Goal: Task Accomplishment & Management: Use online tool/utility

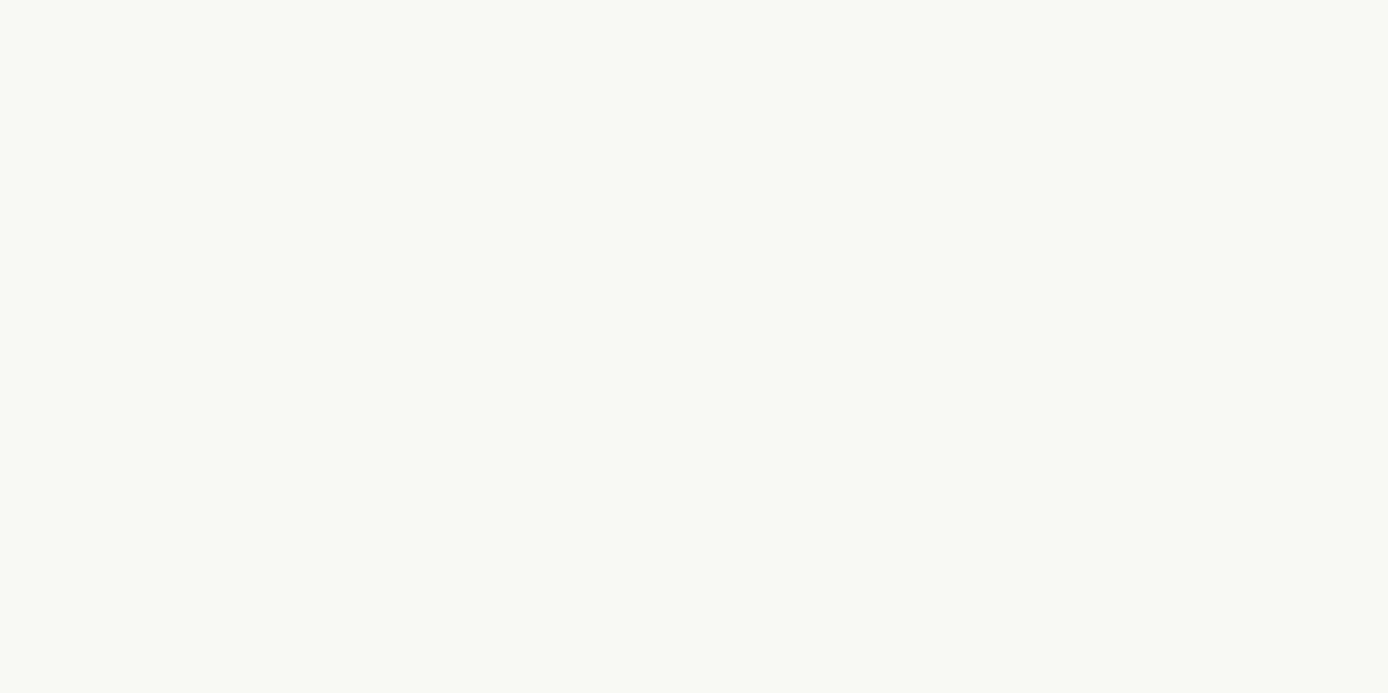
select select "US"
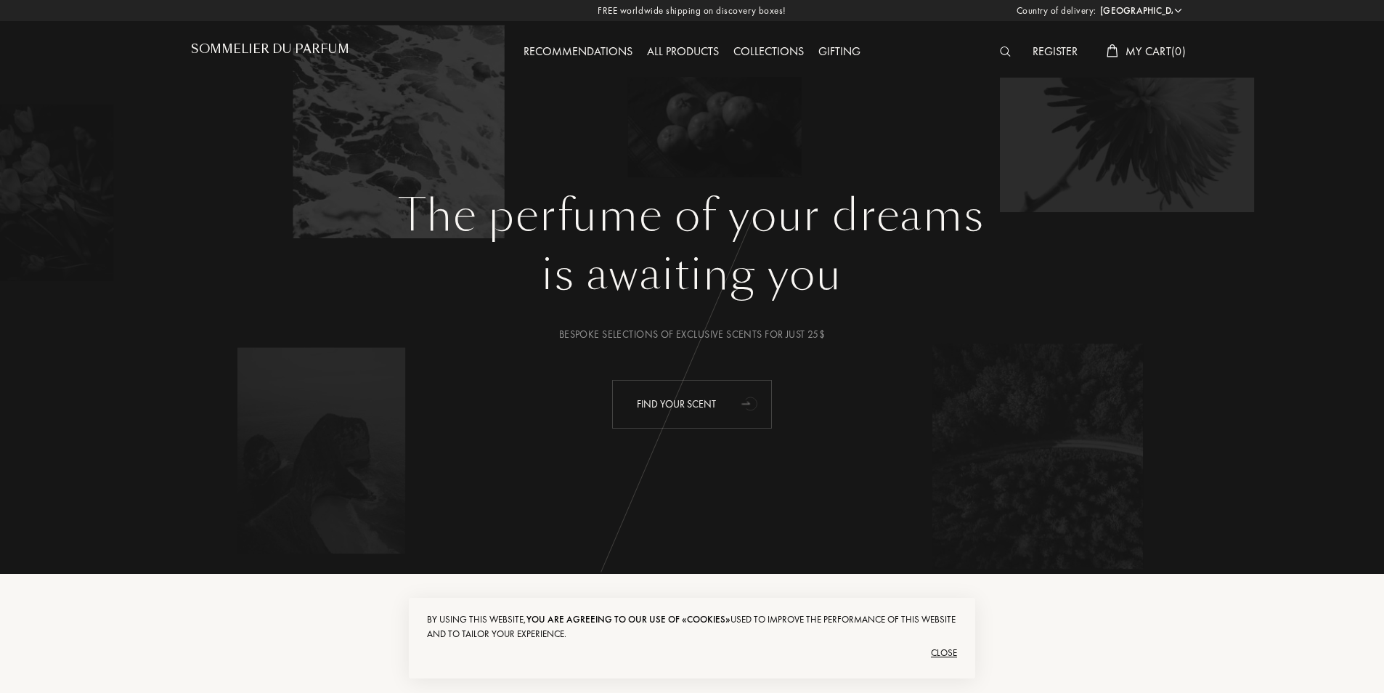
click at [733, 401] on div "Find your scent" at bounding box center [692, 404] width 160 height 49
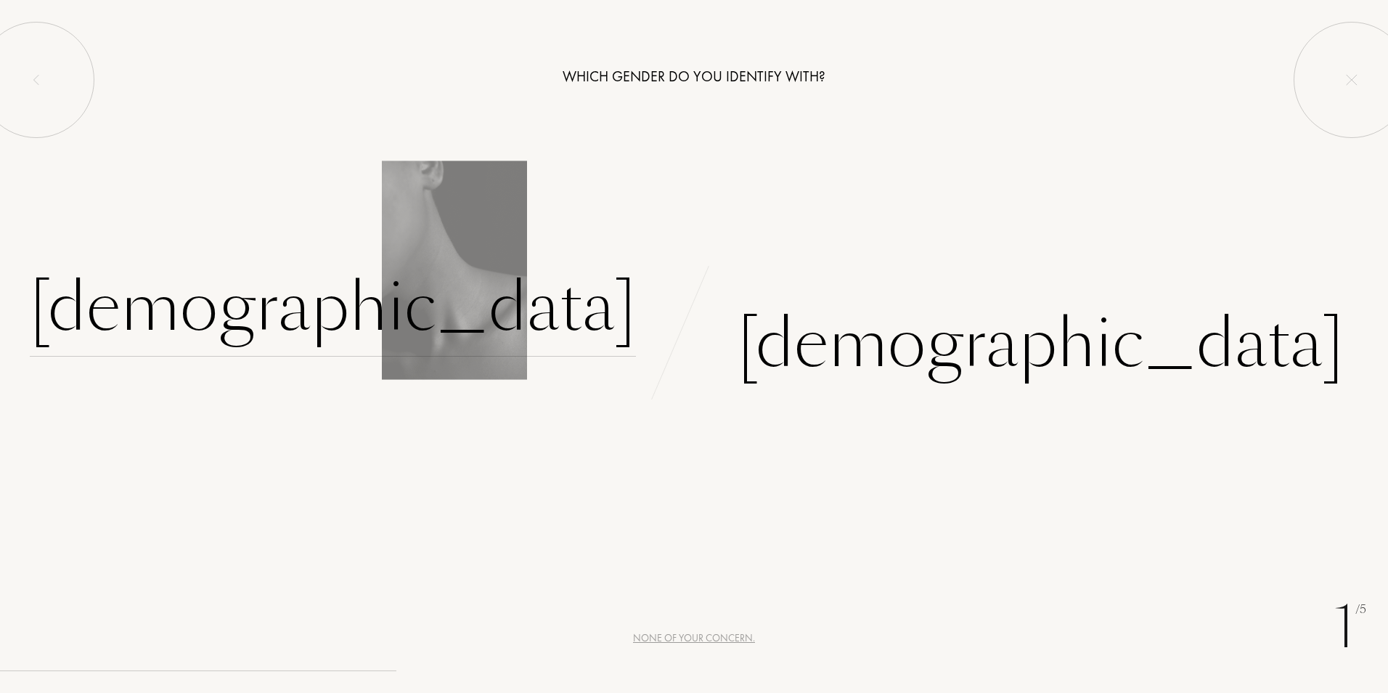
click at [525, 310] on div "[DEMOGRAPHIC_DATA]" at bounding box center [333, 307] width 606 height 98
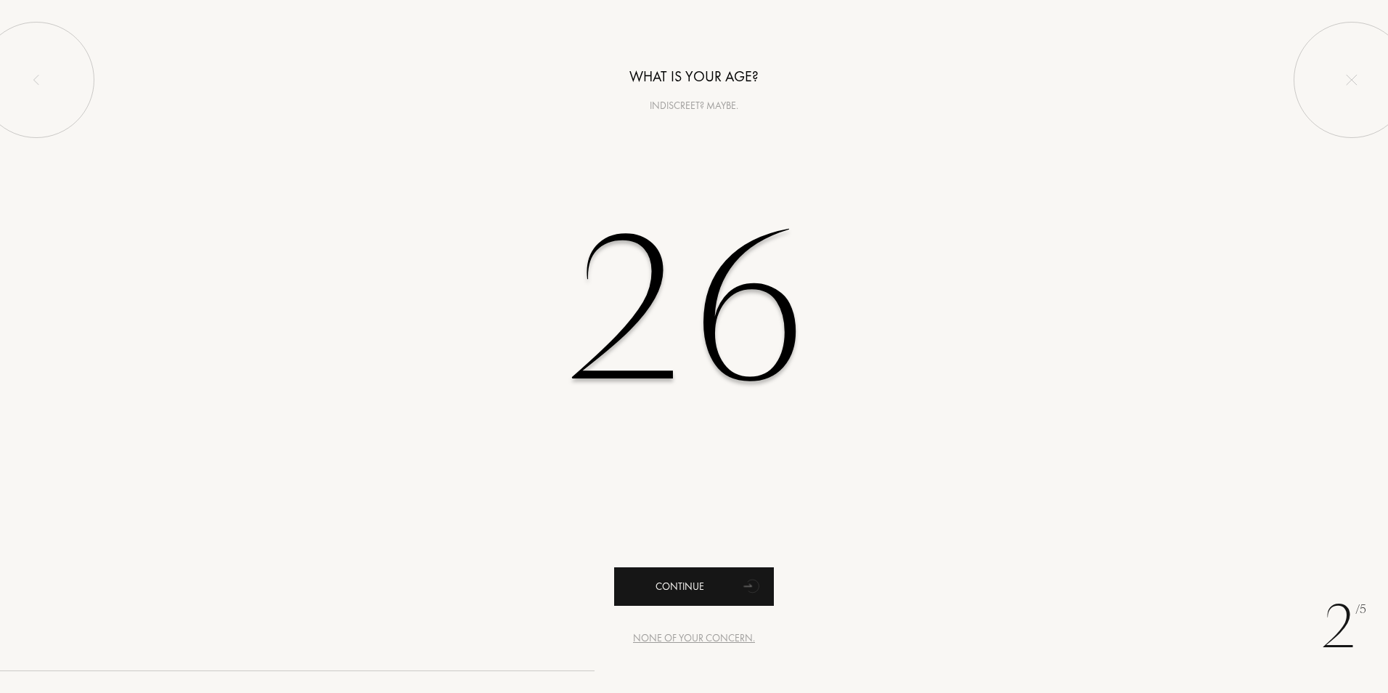
type input "26"
click at [739, 590] on icon "animation" at bounding box center [752, 585] width 29 height 29
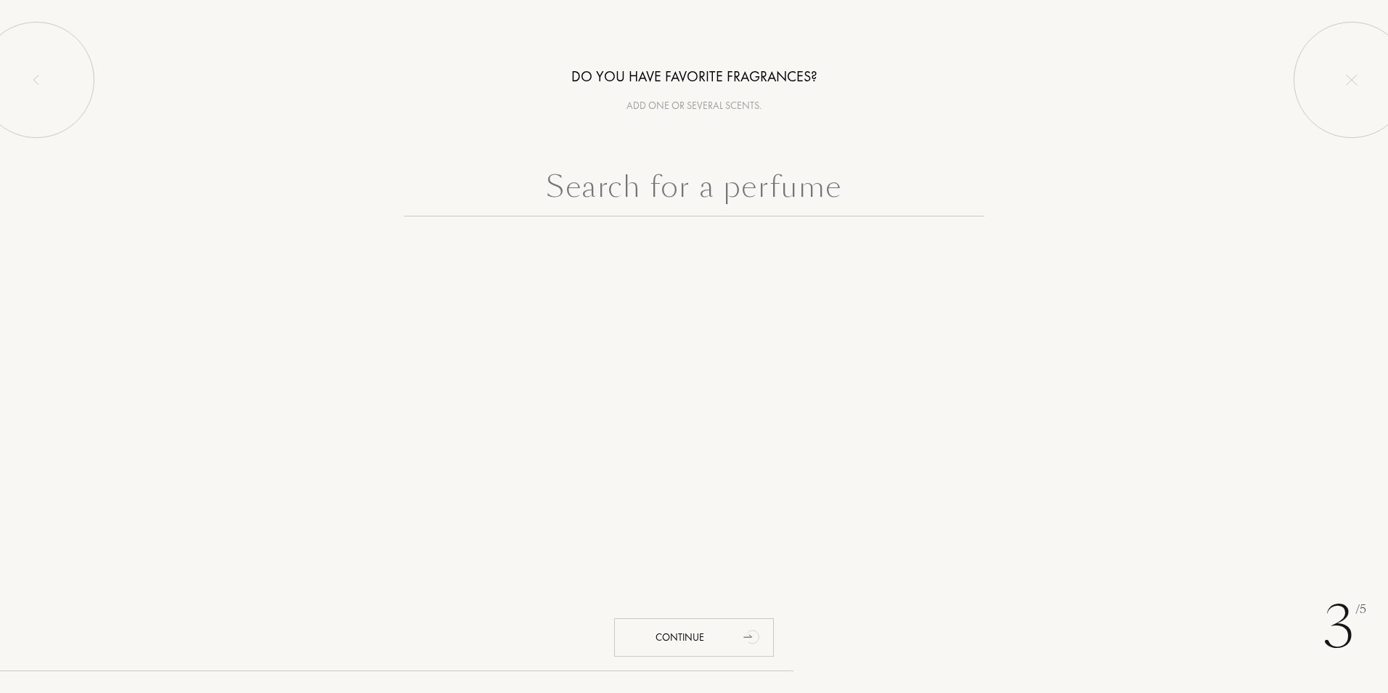
click at [737, 208] on input "text" at bounding box center [694, 190] width 581 height 52
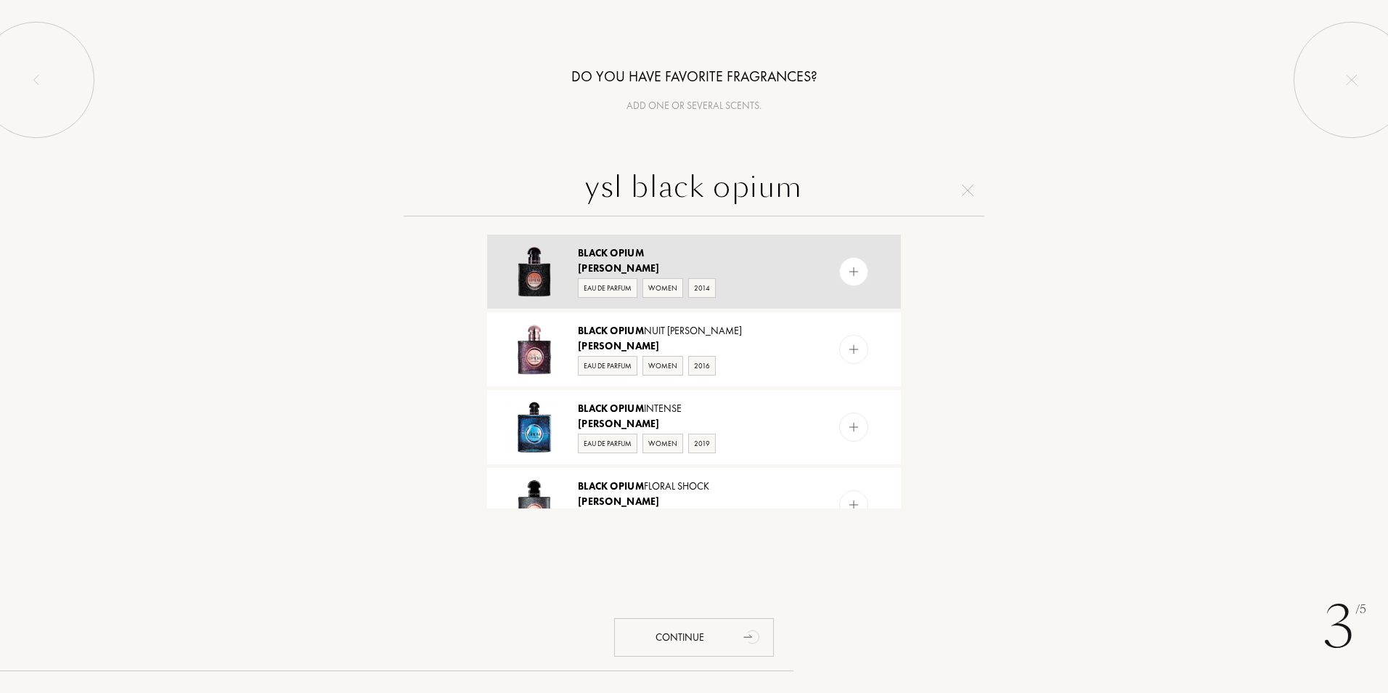
type input "ysl black opium"
click at [851, 264] on div at bounding box center [853, 271] width 29 height 29
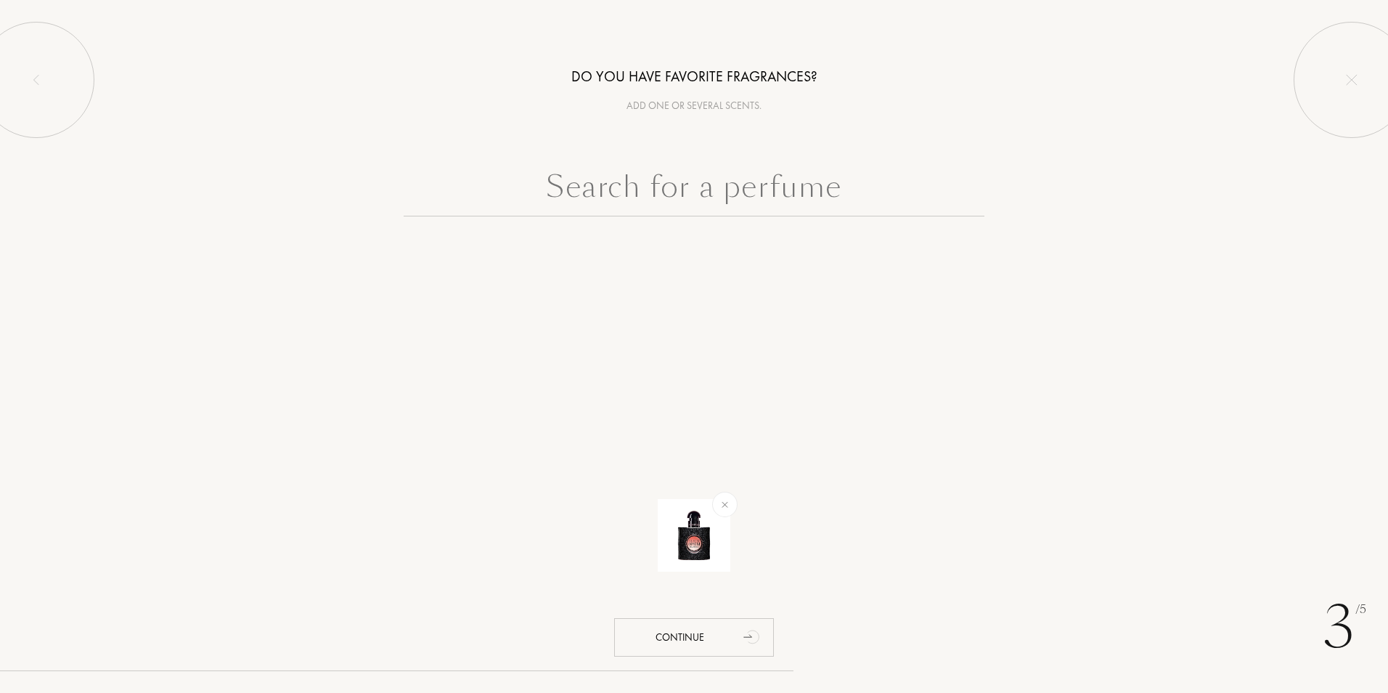
click at [804, 168] on input "text" at bounding box center [694, 190] width 581 height 52
type input "i"
type input "v"
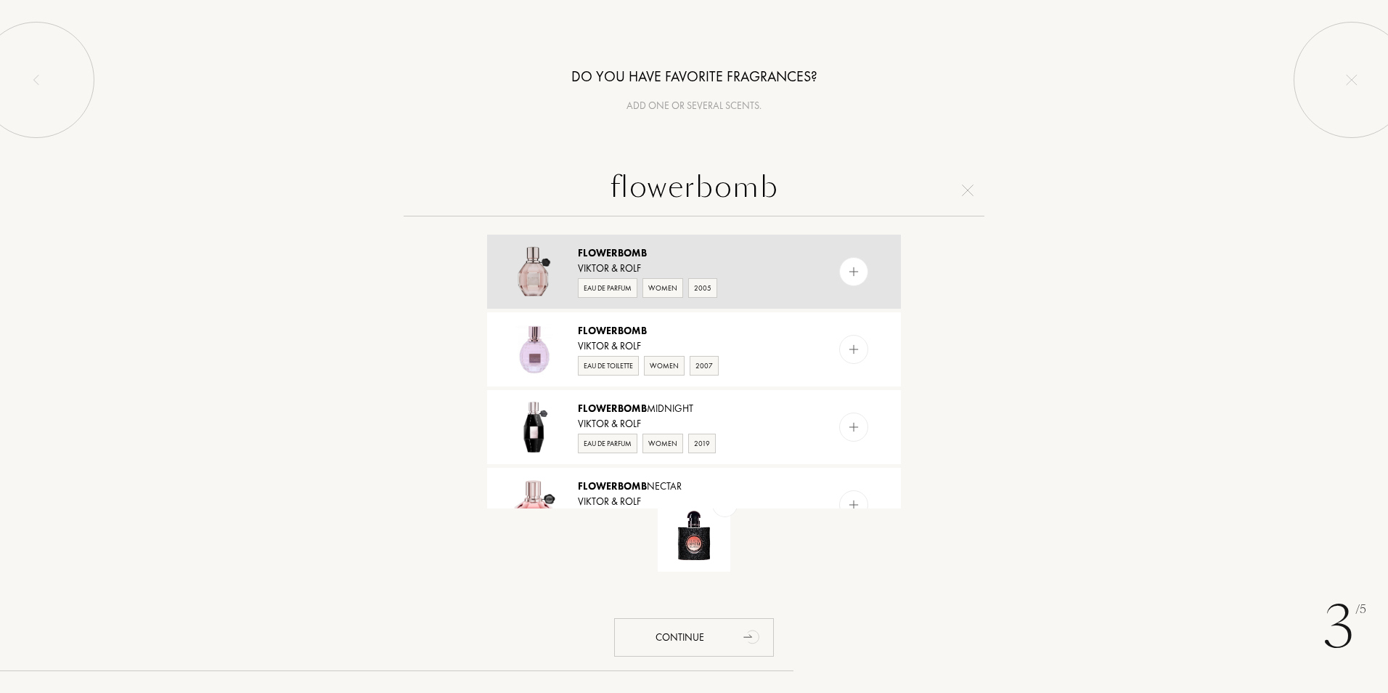
type input "flowerbomb"
click at [852, 266] on img at bounding box center [854, 272] width 14 height 14
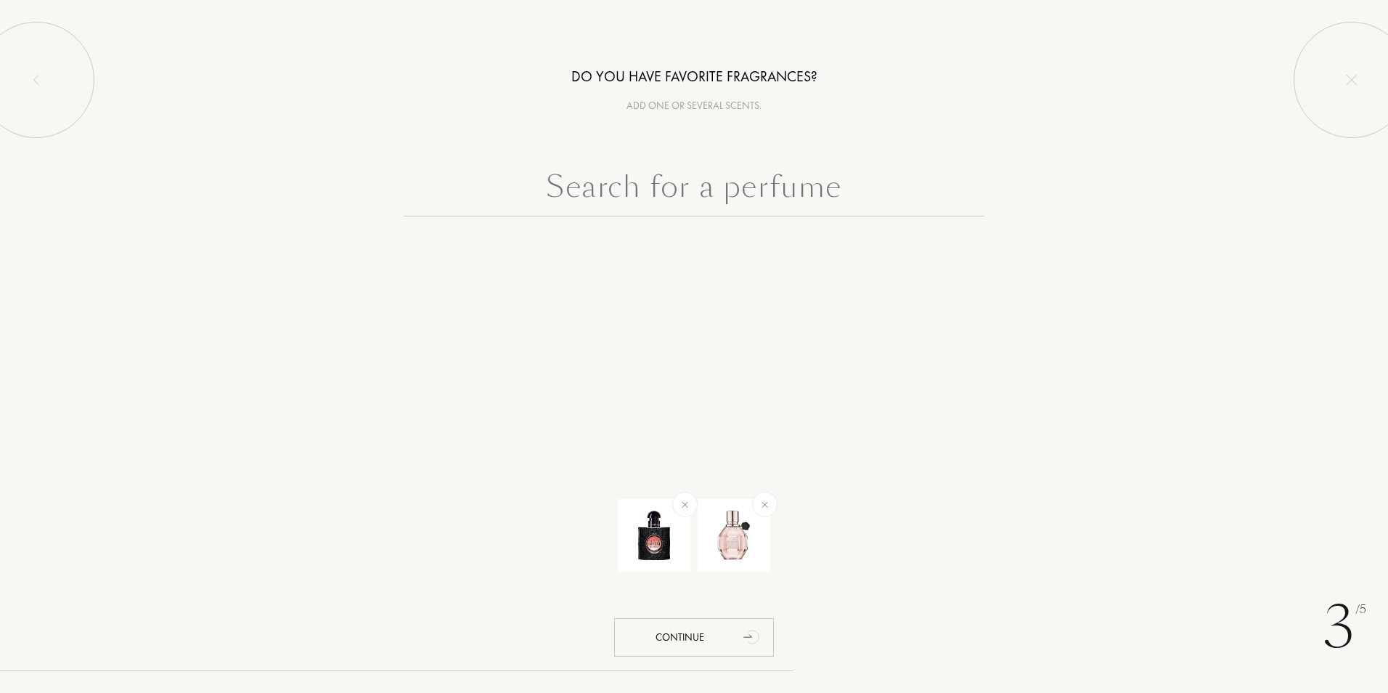
click at [788, 198] on input "text" at bounding box center [694, 190] width 581 height 52
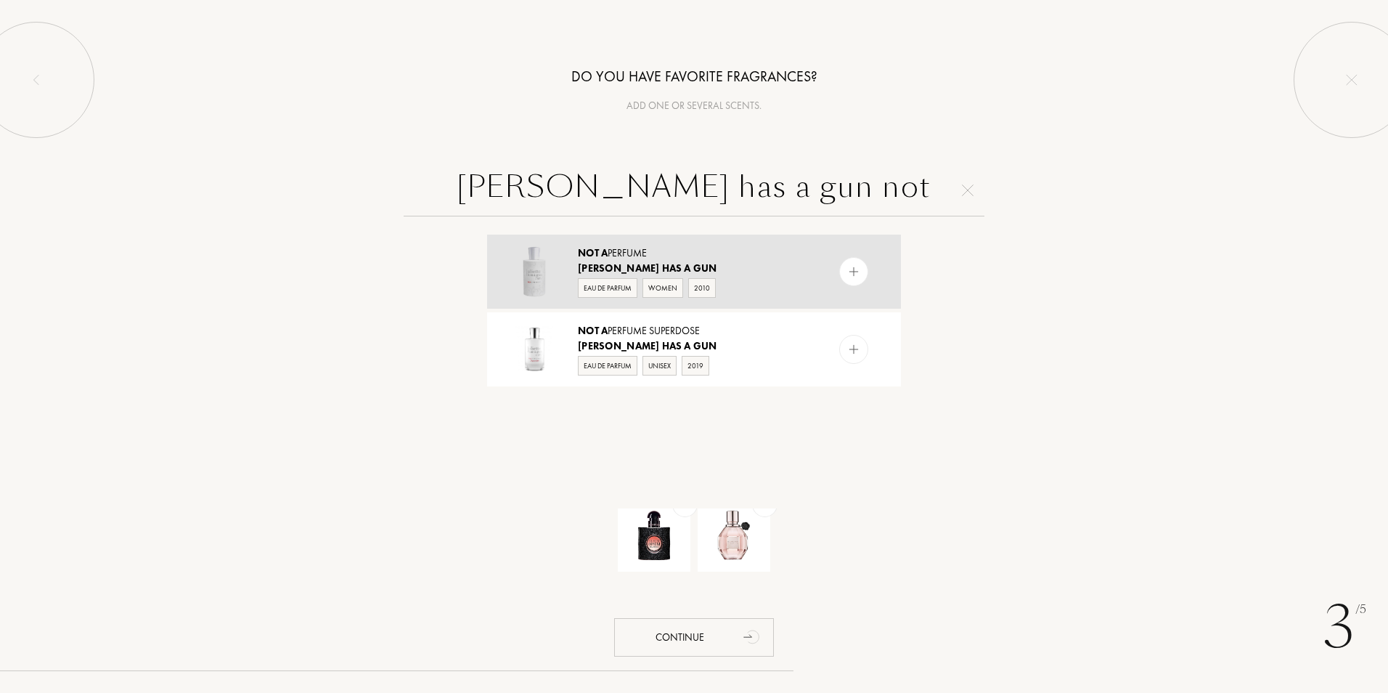
type input "juliette has a gun not"
click at [855, 277] on img at bounding box center [854, 272] width 14 height 14
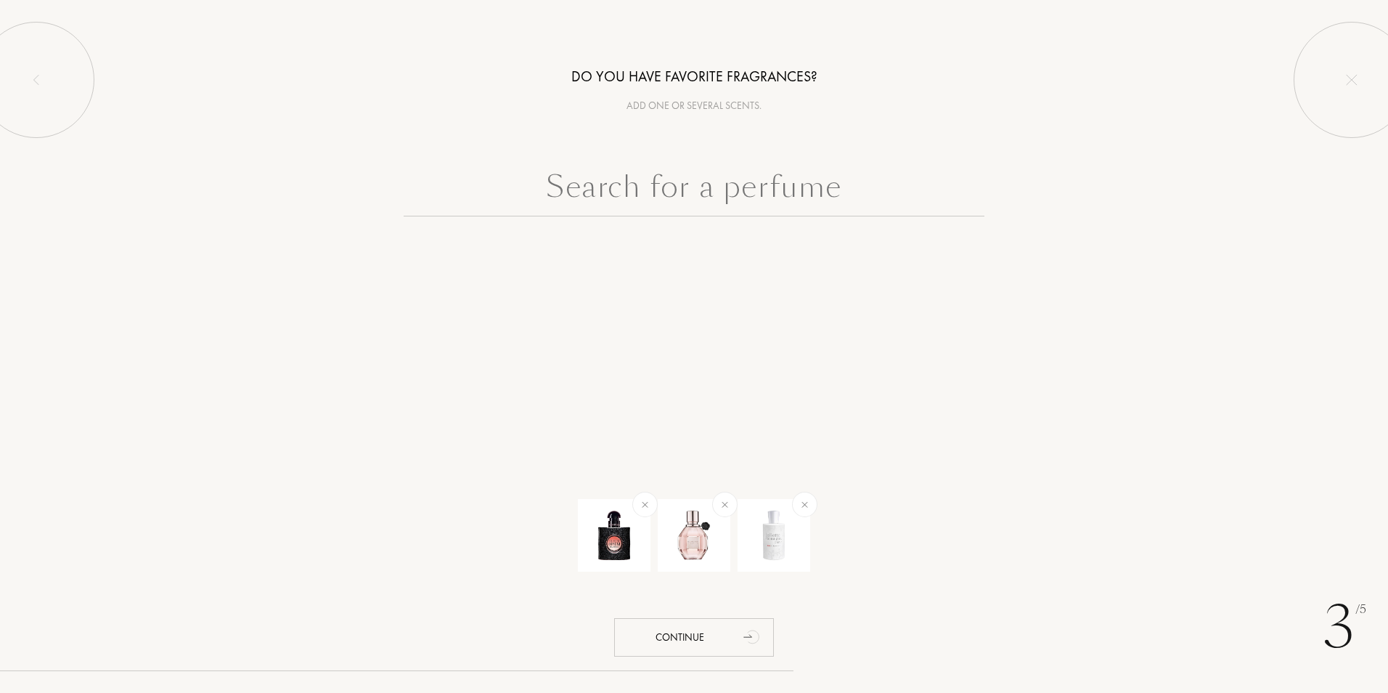
click at [815, 194] on input "text" at bounding box center [694, 190] width 581 height 52
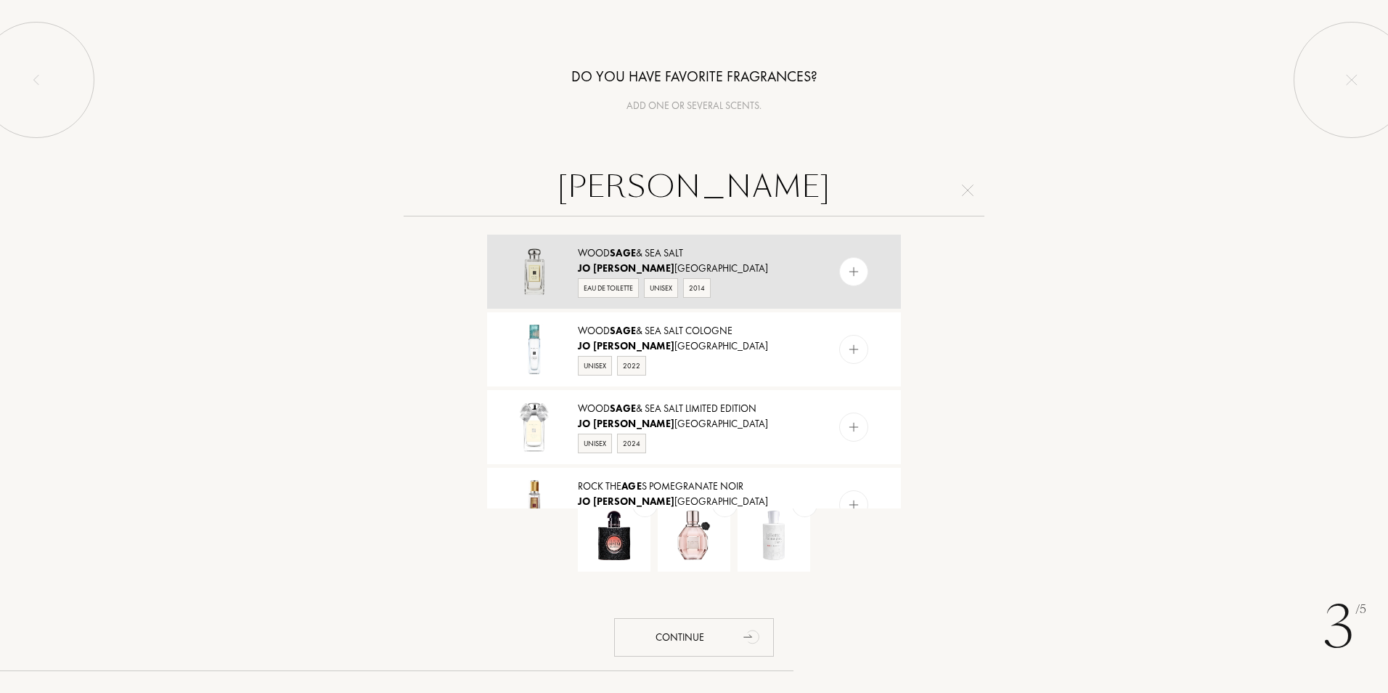
type input "jo malone sage"
click at [858, 274] on img at bounding box center [854, 272] width 14 height 14
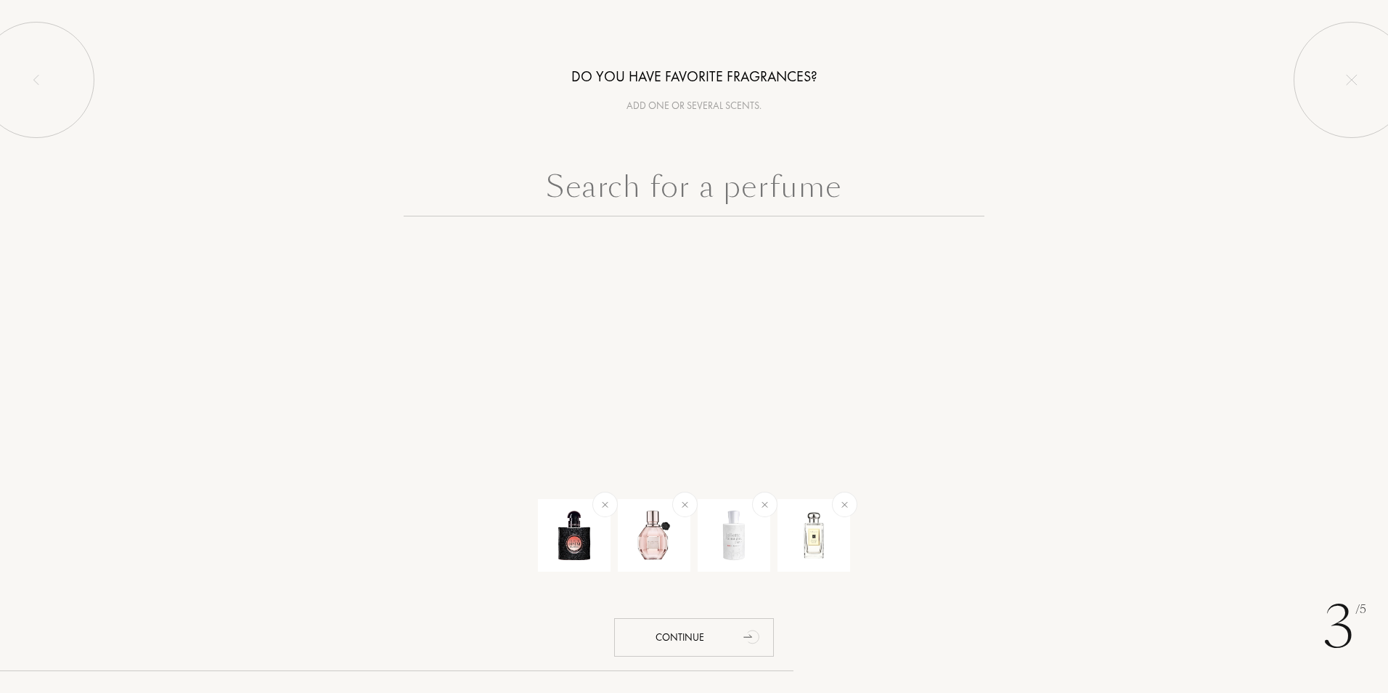
click at [850, 195] on input "text" at bounding box center [694, 190] width 581 height 52
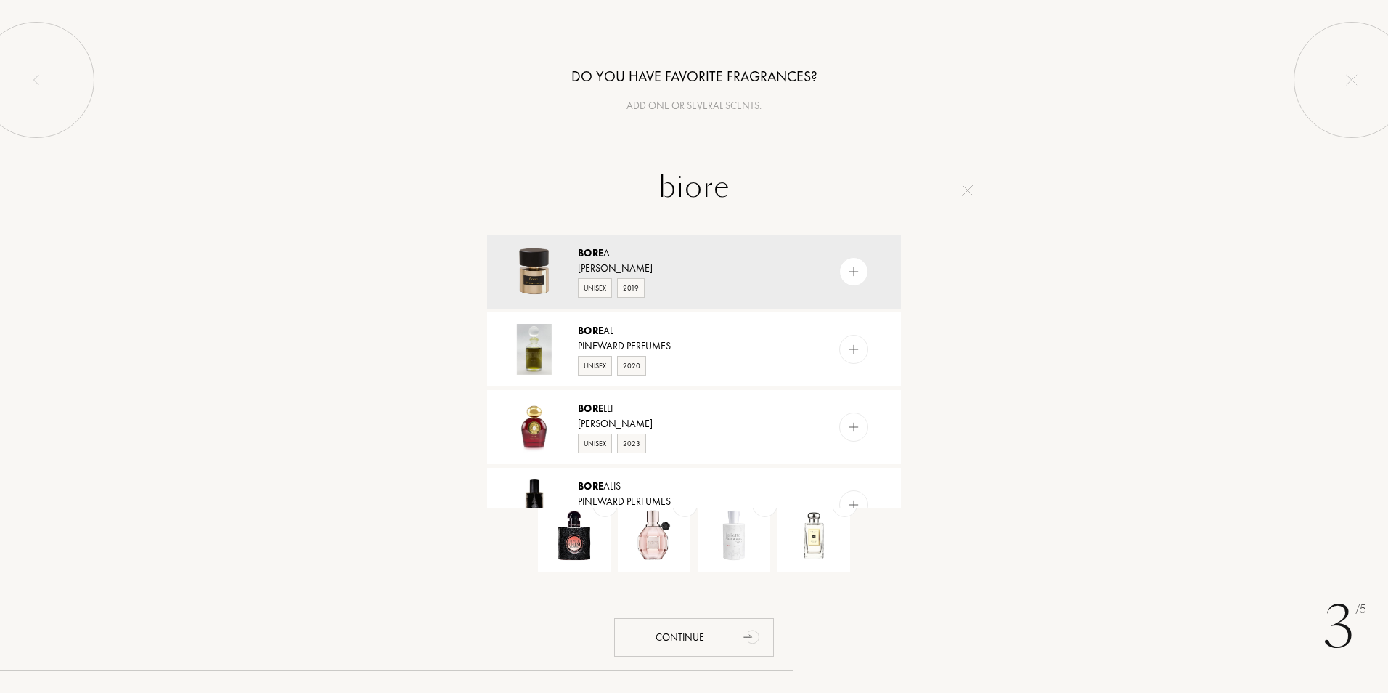
drag, startPoint x: 826, startPoint y: 192, endPoint x: 680, endPoint y: 187, distance: 146.0
click at [680, 187] on input "biore" at bounding box center [694, 190] width 581 height 52
type input "b"
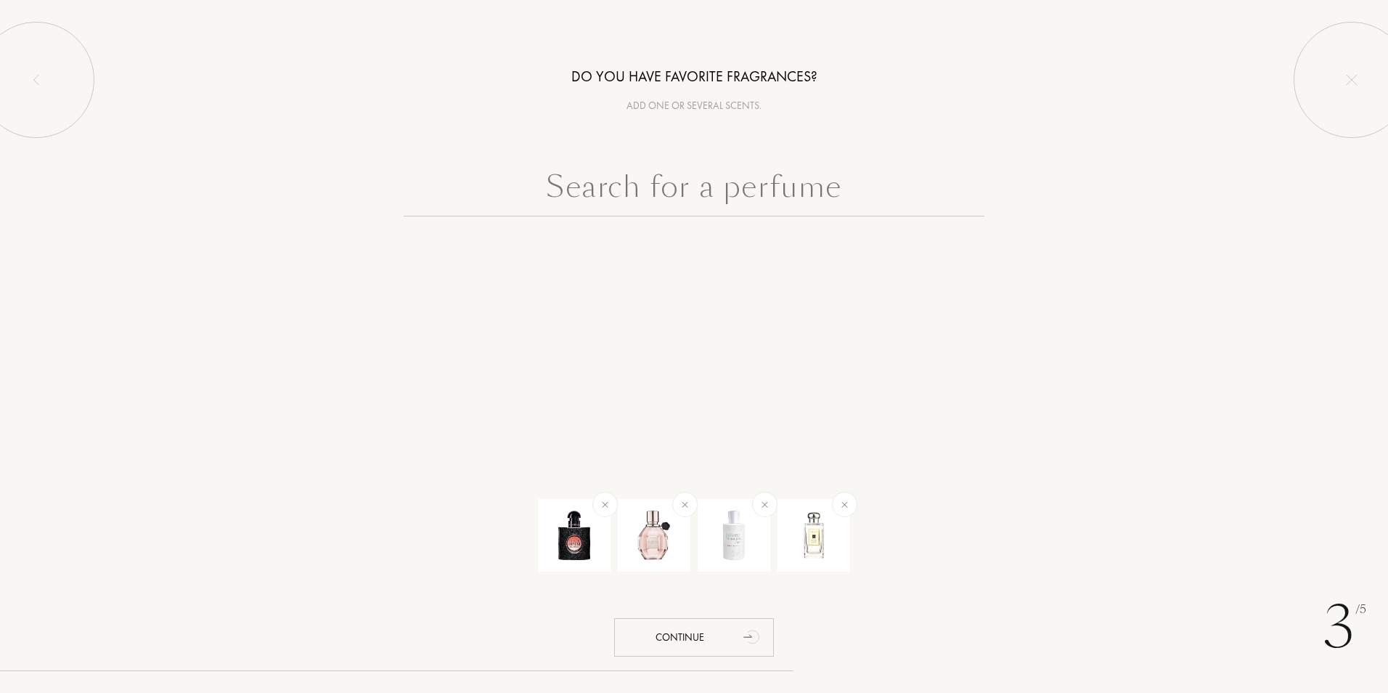
click at [1139, 314] on div "3 /5 Do you have favorite fragrances? Add one or several scents. Continue" at bounding box center [694, 346] width 1388 height 693
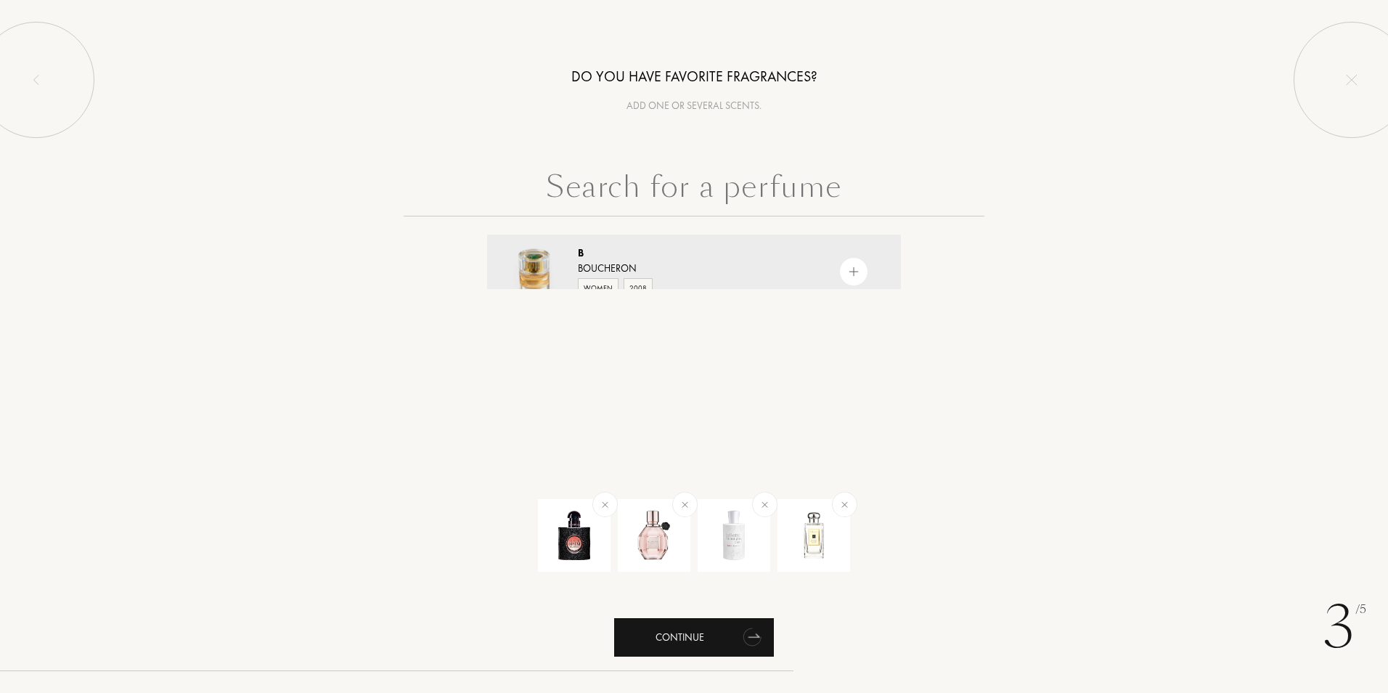
click at [747, 644] on icon "animation" at bounding box center [751, 637] width 23 height 23
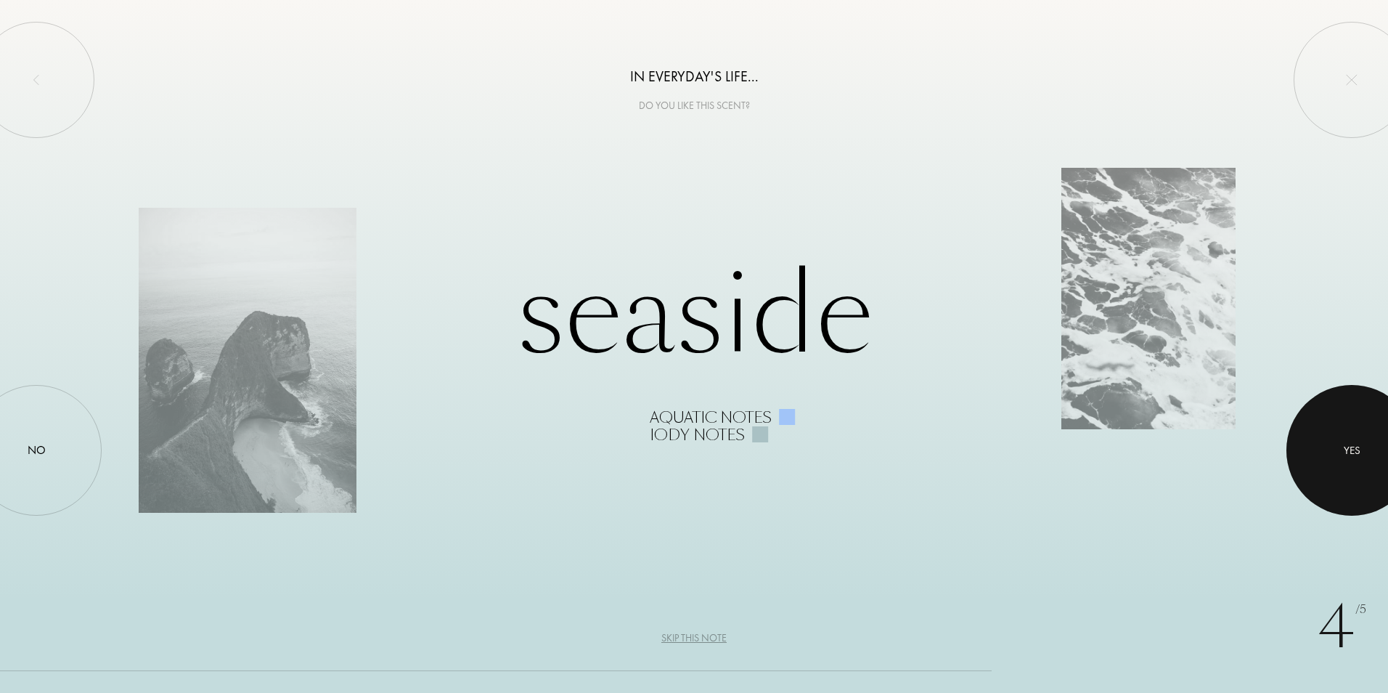
click at [1369, 478] on div at bounding box center [1352, 450] width 131 height 131
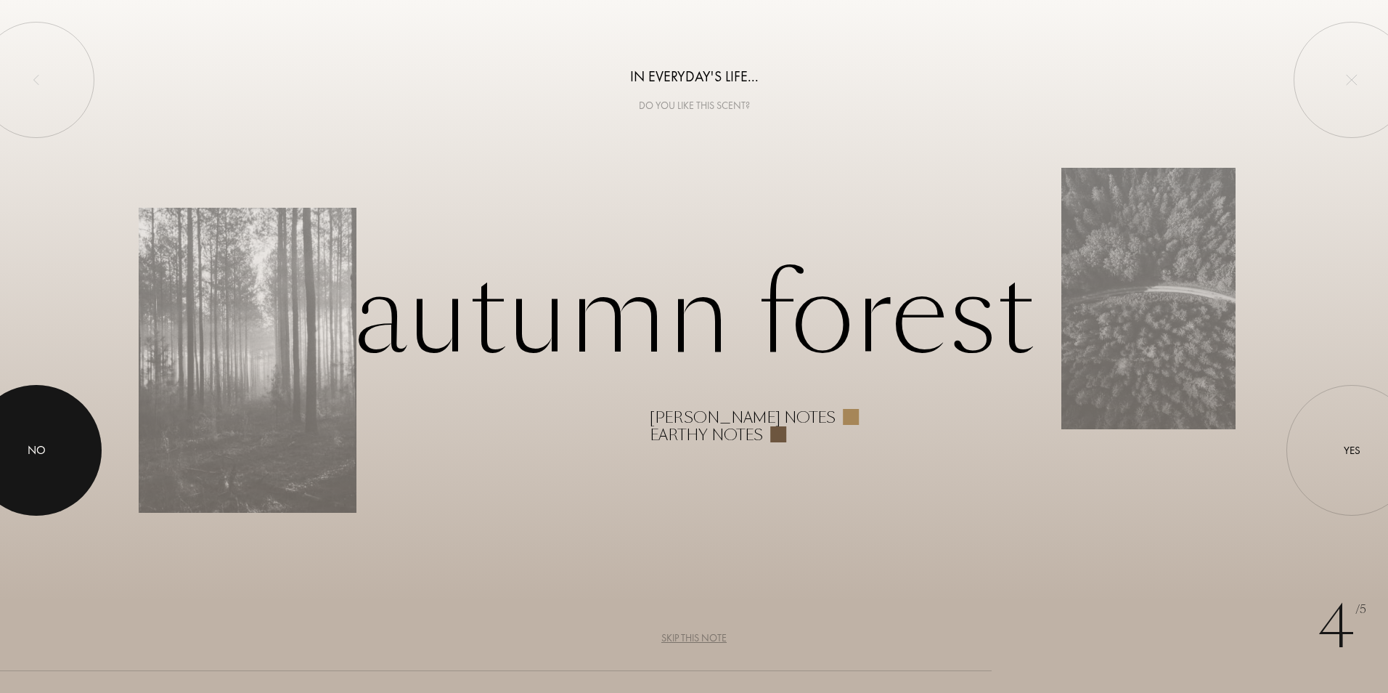
click at [70, 476] on div at bounding box center [36, 450] width 131 height 131
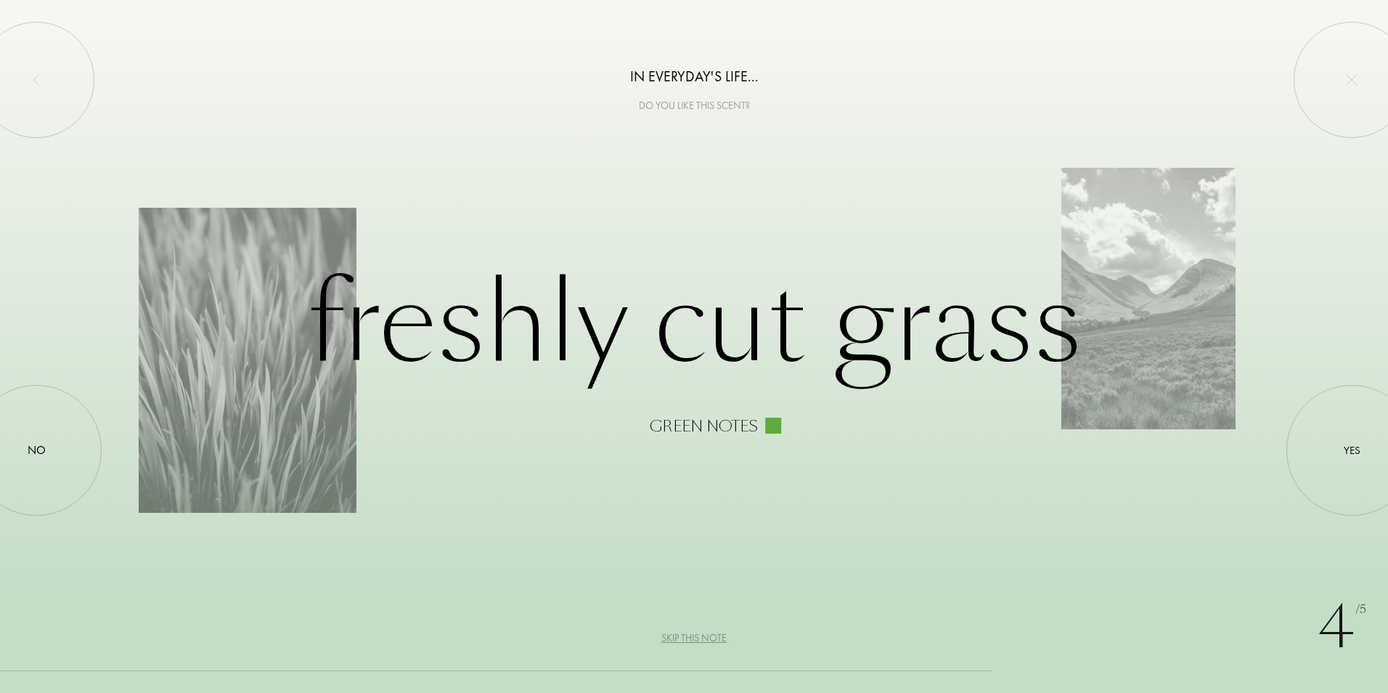
click at [700, 636] on div "Skip this note" at bounding box center [693, 637] width 65 height 15
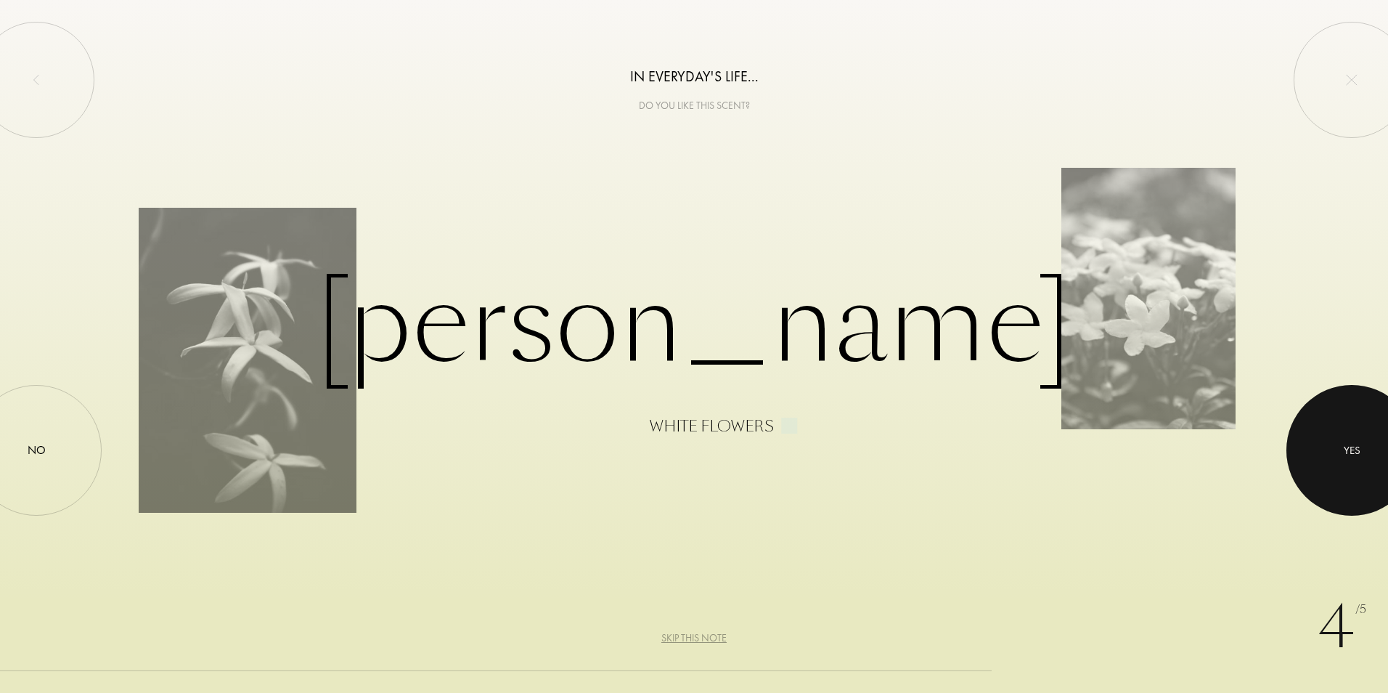
click at [1319, 444] on div "Yes" at bounding box center [1352, 450] width 131 height 131
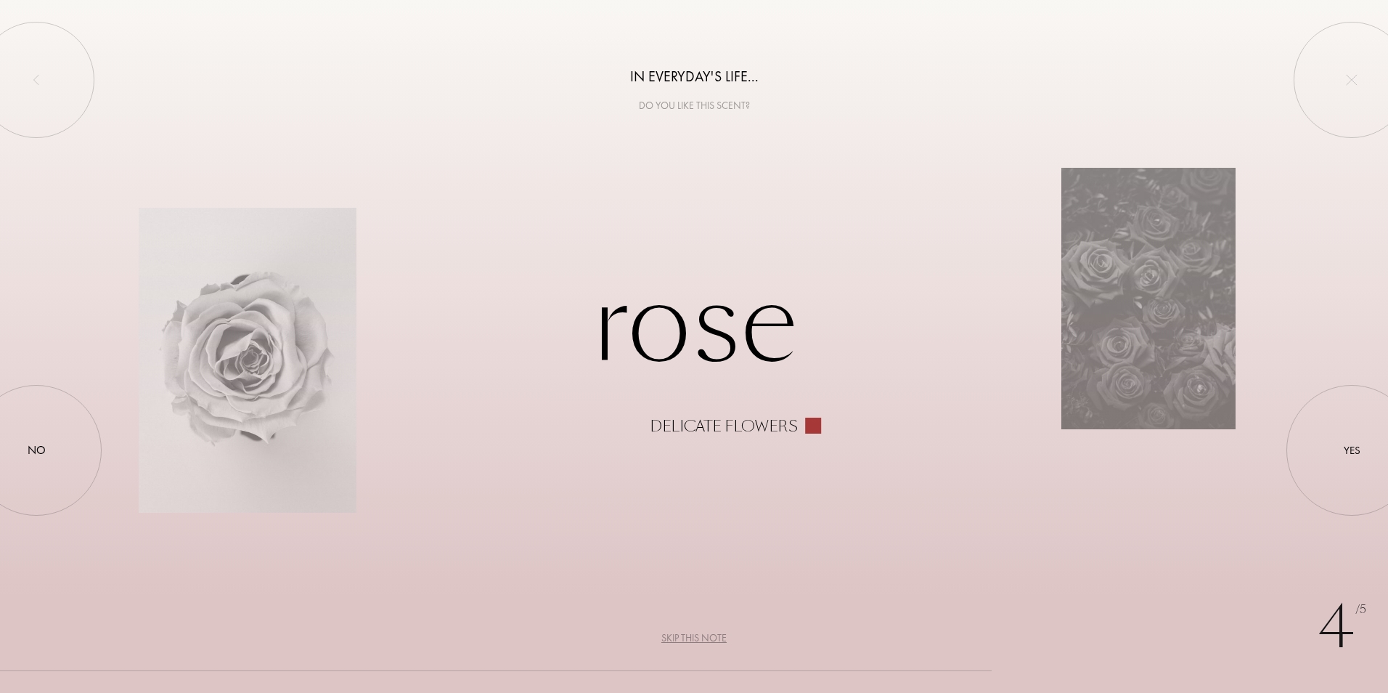
click at [687, 637] on div "Skip this note" at bounding box center [693, 637] width 65 height 15
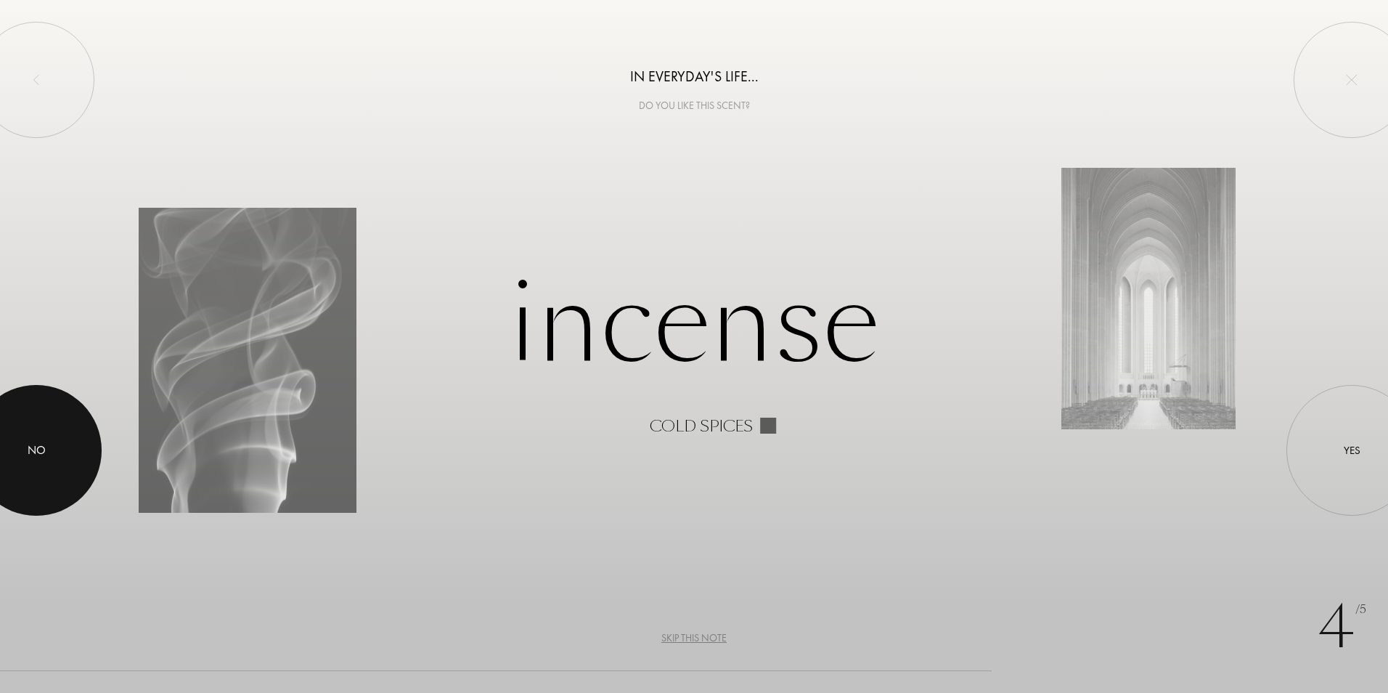
click at [13, 437] on div at bounding box center [36, 450] width 131 height 131
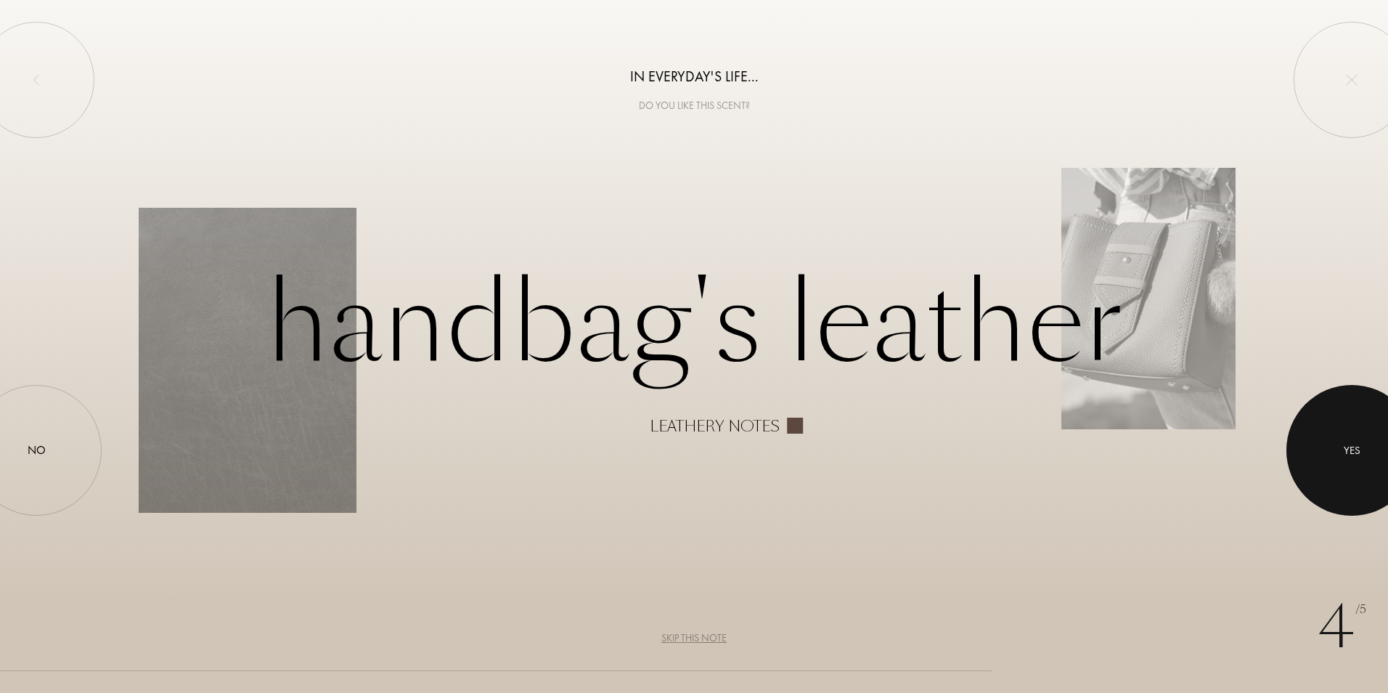
click at [1324, 465] on div "Yes" at bounding box center [1352, 450] width 131 height 131
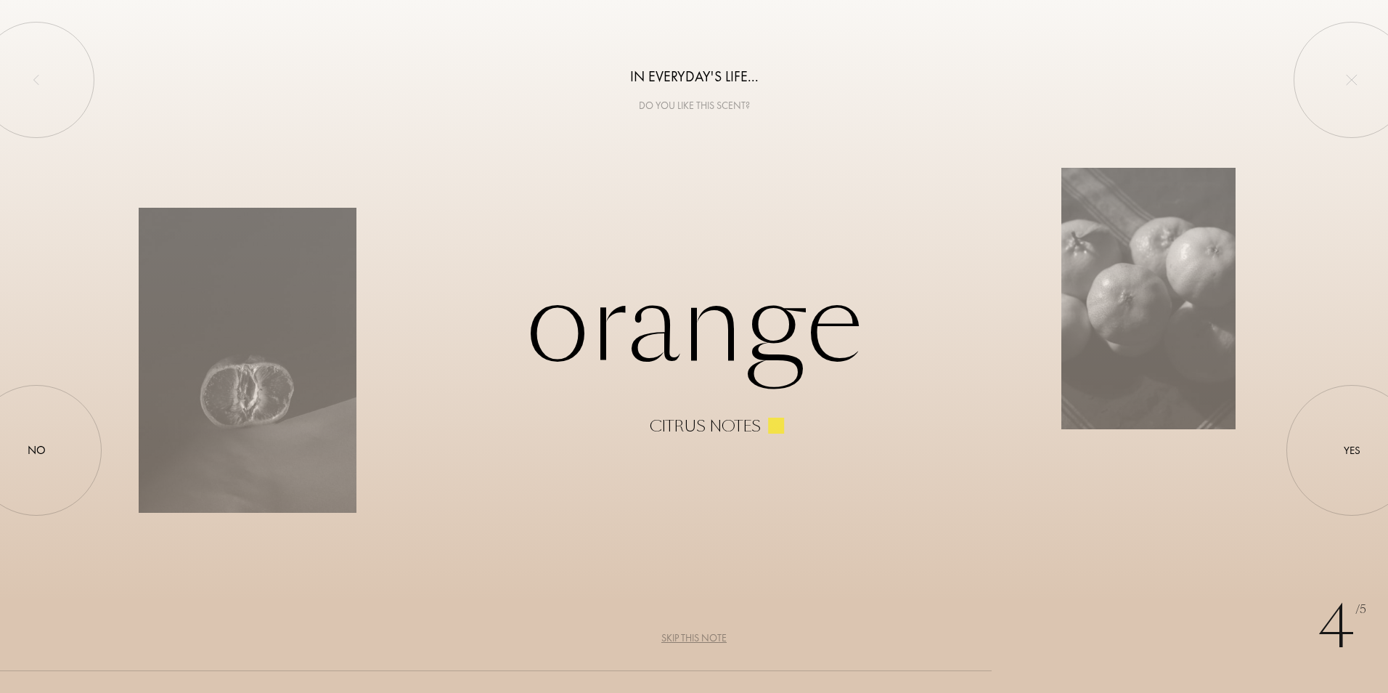
click at [693, 632] on div "Skip this note" at bounding box center [693, 637] width 65 height 15
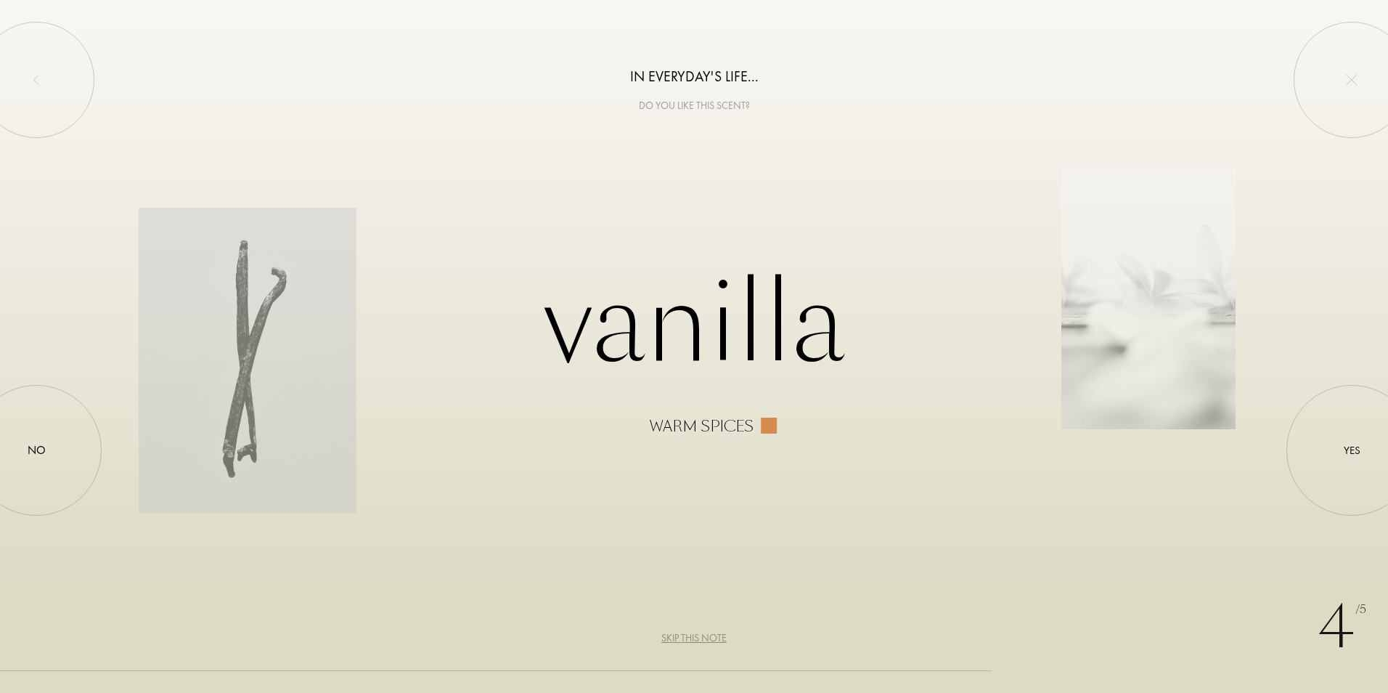
click at [677, 640] on div "Skip this note" at bounding box center [693, 637] width 65 height 15
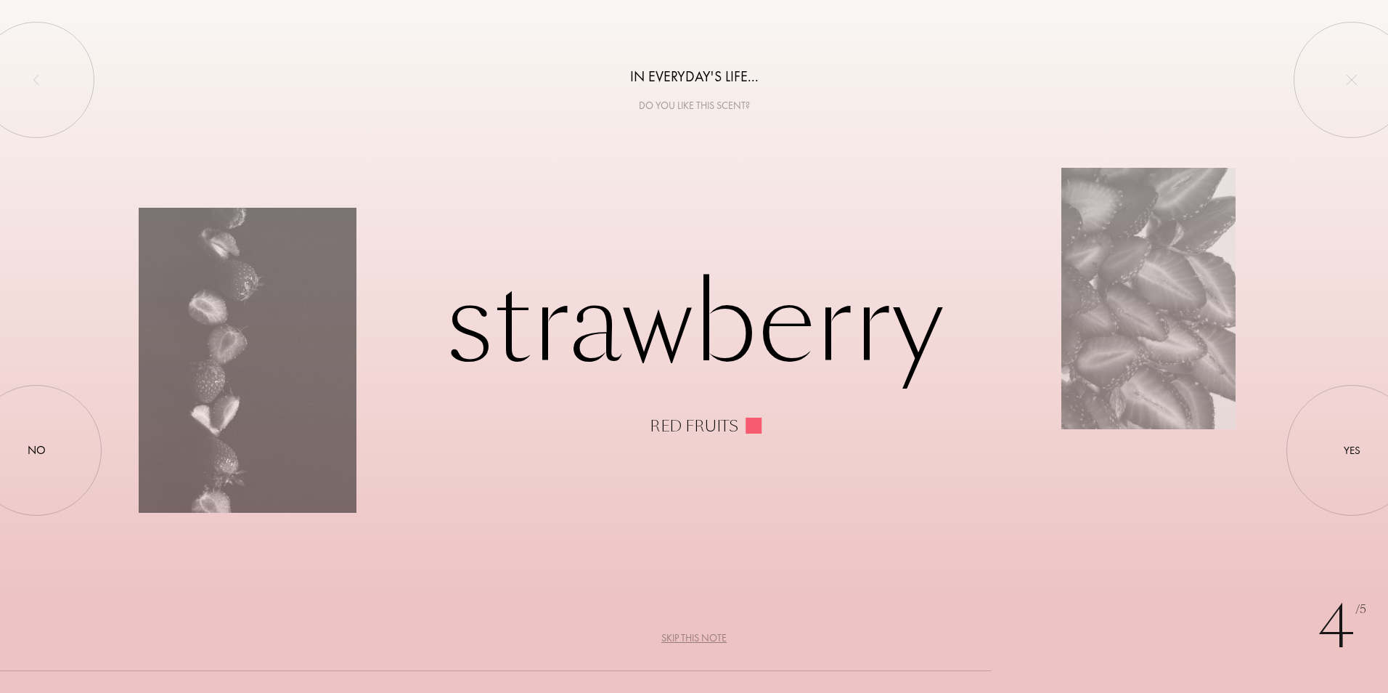
click at [698, 635] on div "Skip this note" at bounding box center [693, 637] width 65 height 15
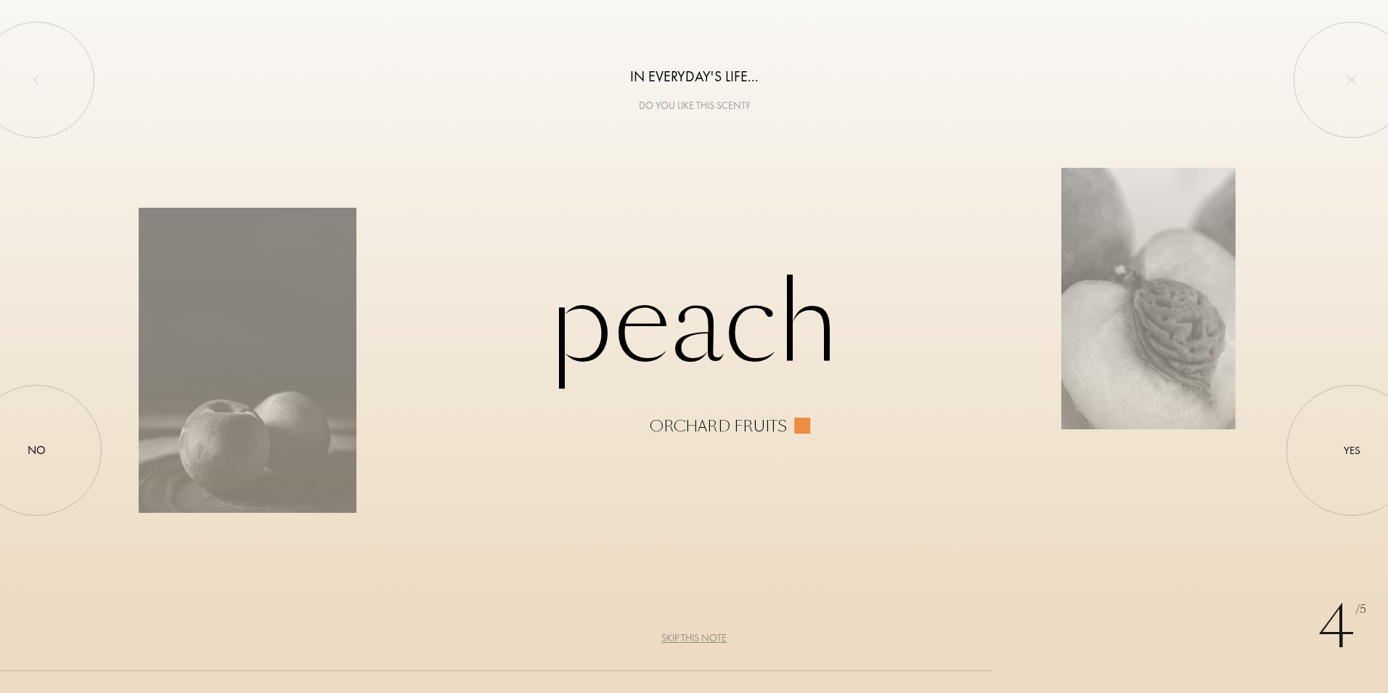
click at [707, 638] on div "Skip this note" at bounding box center [693, 637] width 65 height 15
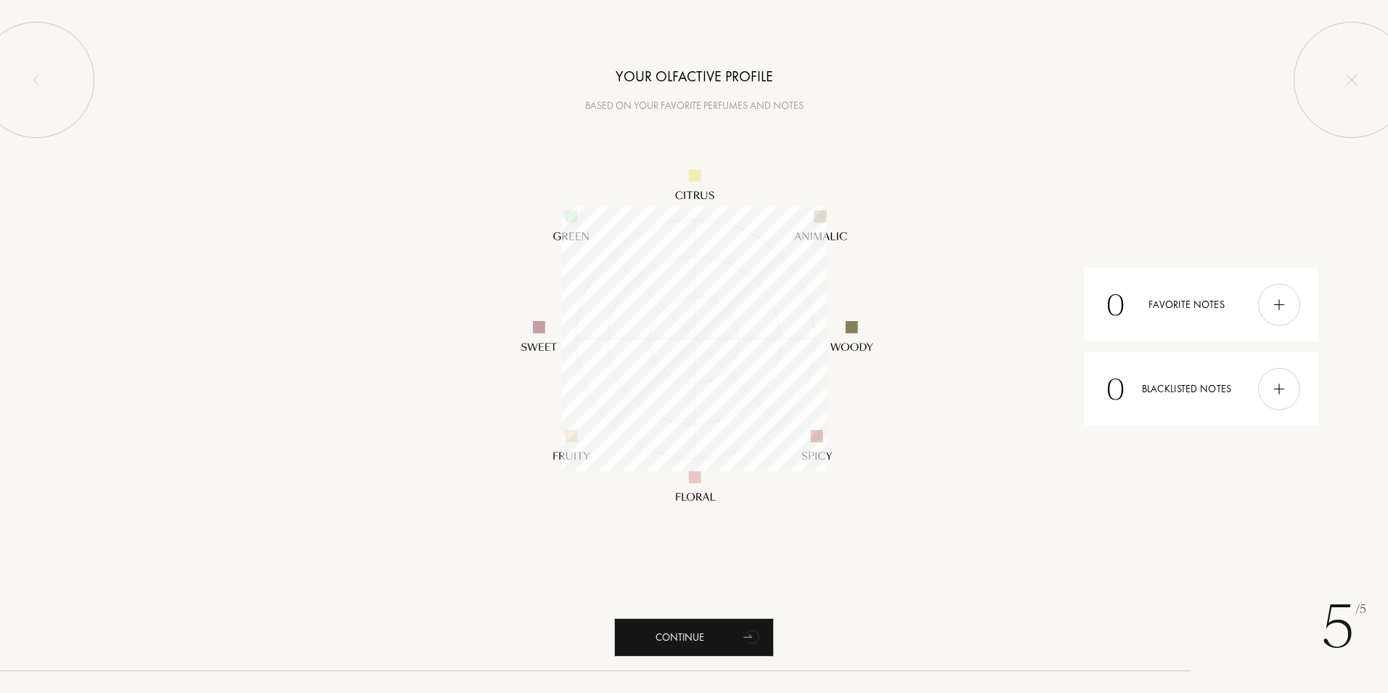
scroll to position [265, 265]
click at [733, 643] on div "Continue" at bounding box center [694, 637] width 160 height 38
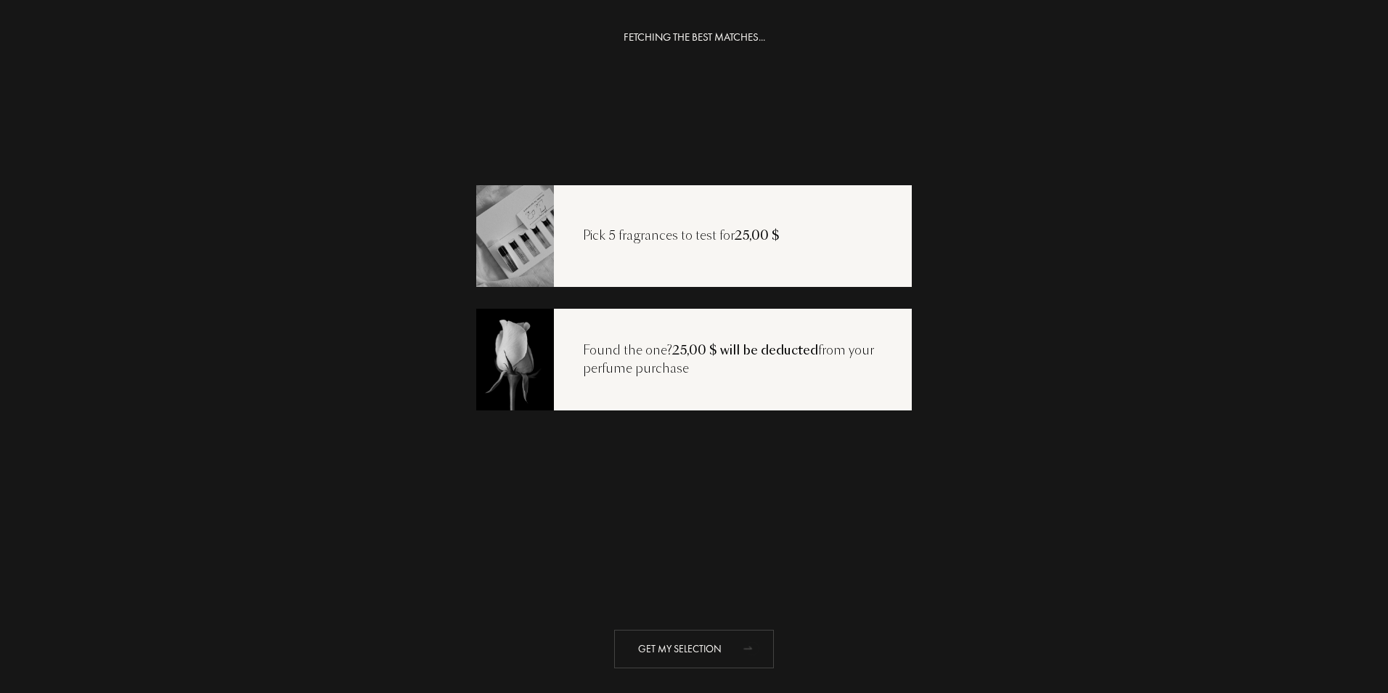
click at [738, 643] on icon "animation" at bounding box center [752, 647] width 29 height 29
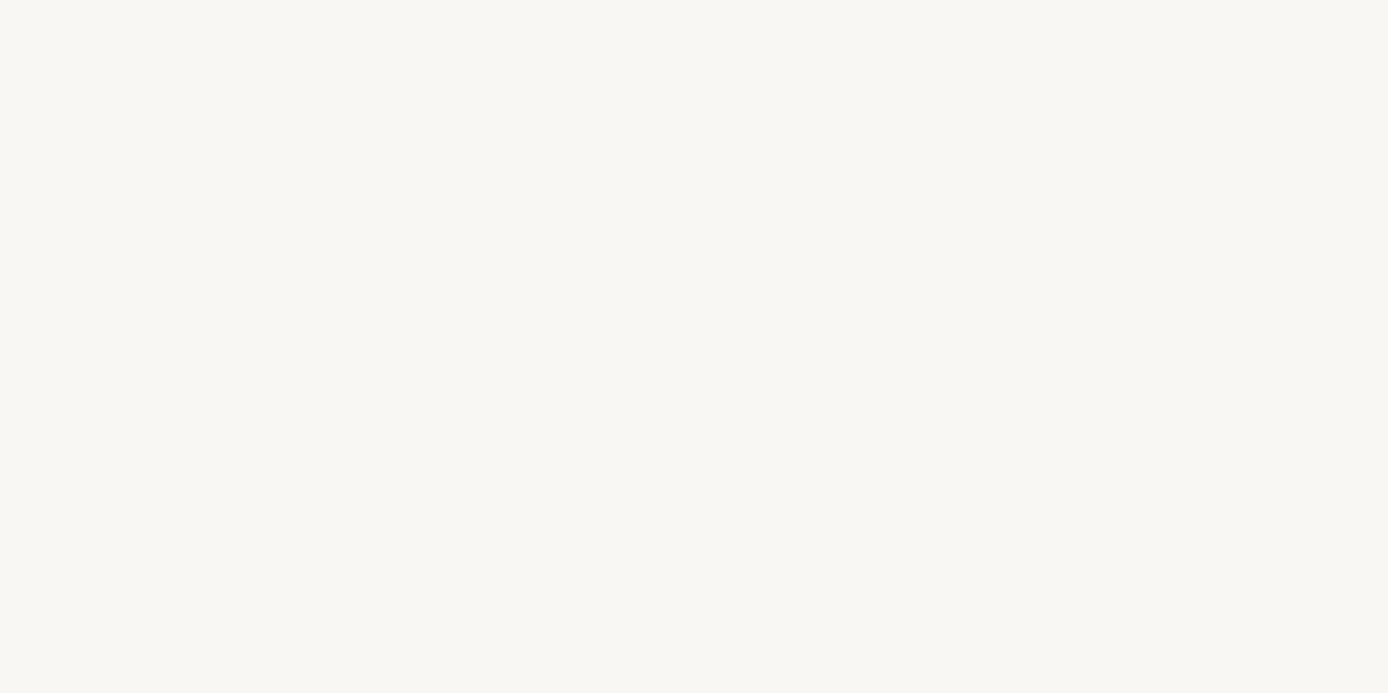
select select "US"
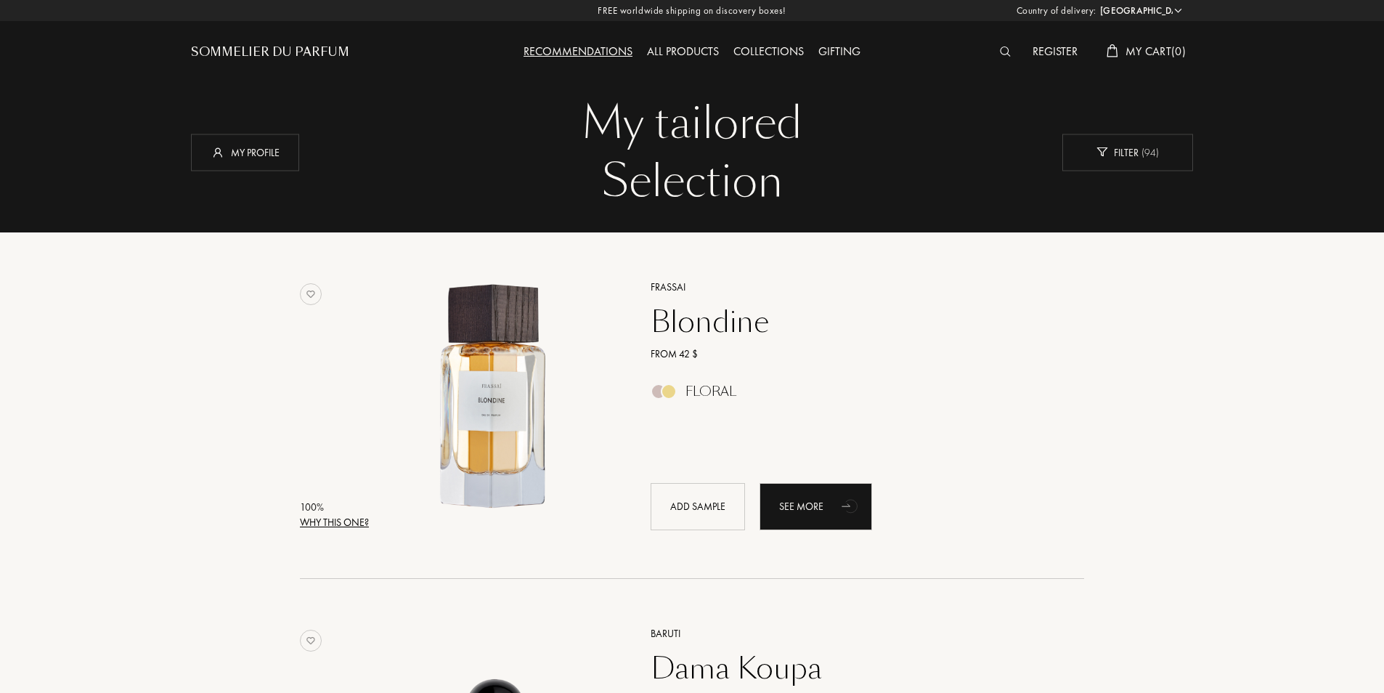
click at [346, 520] on div "Why this one?" at bounding box center [334, 522] width 69 height 15
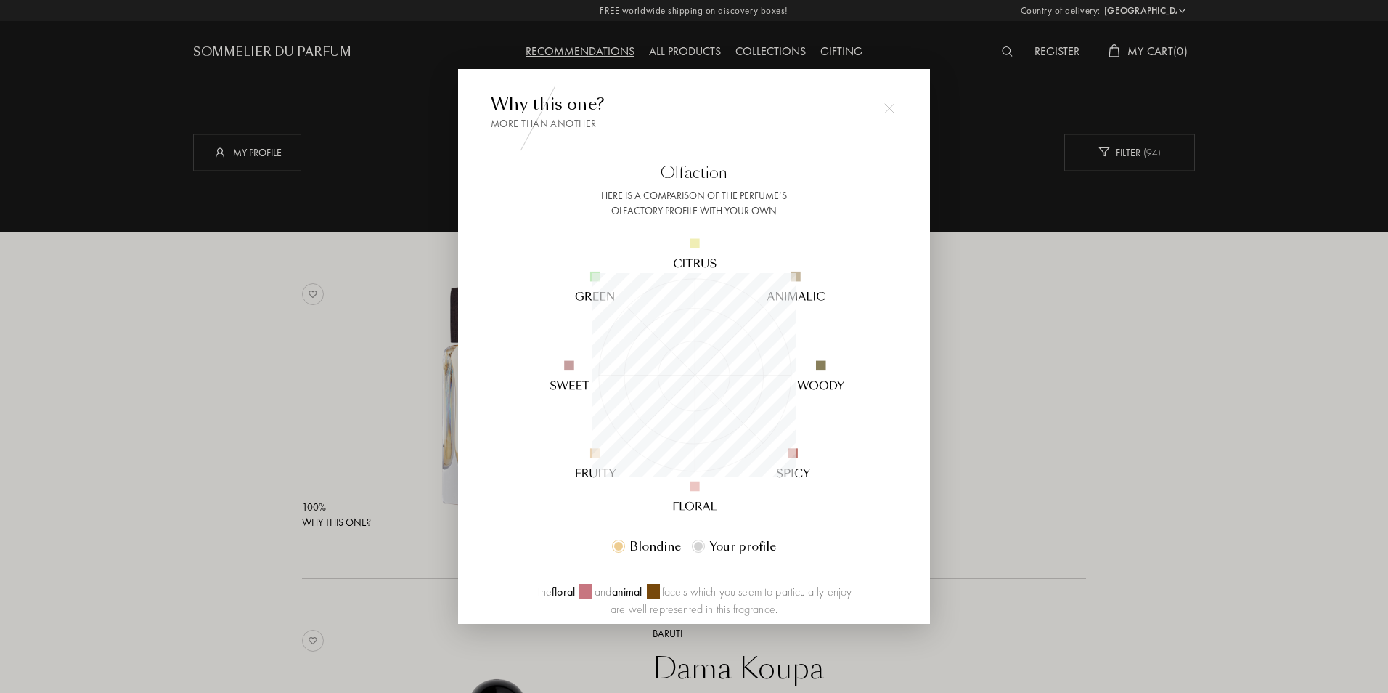
click at [246, 452] on div at bounding box center [694, 346] width 1388 height 693
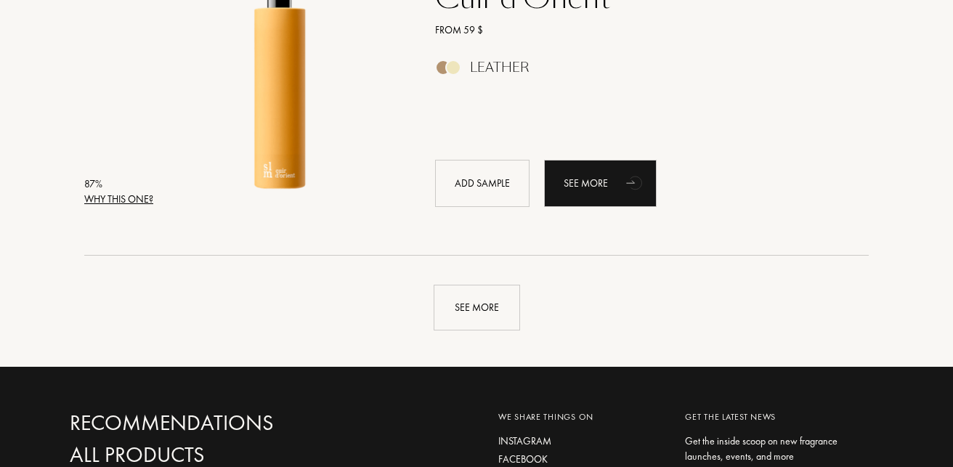
scroll to position [3413, 0]
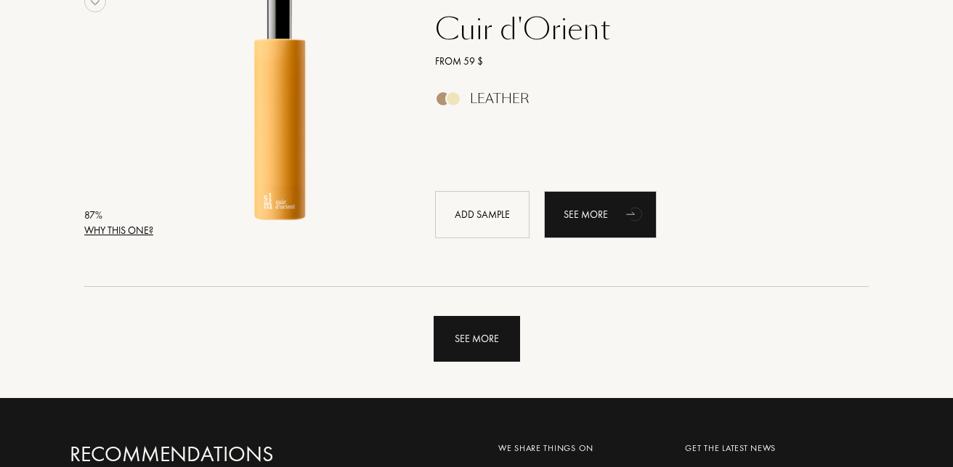
click at [484, 346] on div "See more" at bounding box center [476, 339] width 86 height 46
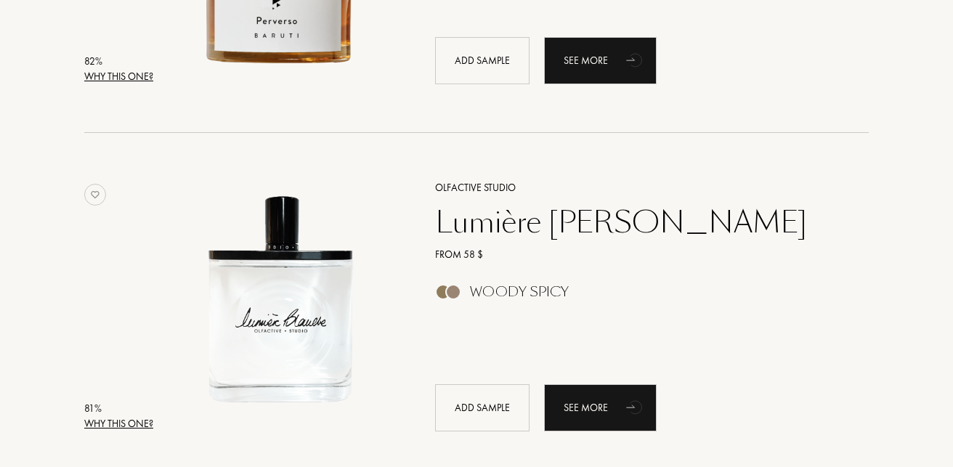
scroll to position [5155, 0]
